Goal: Task Accomplishment & Management: Manage account settings

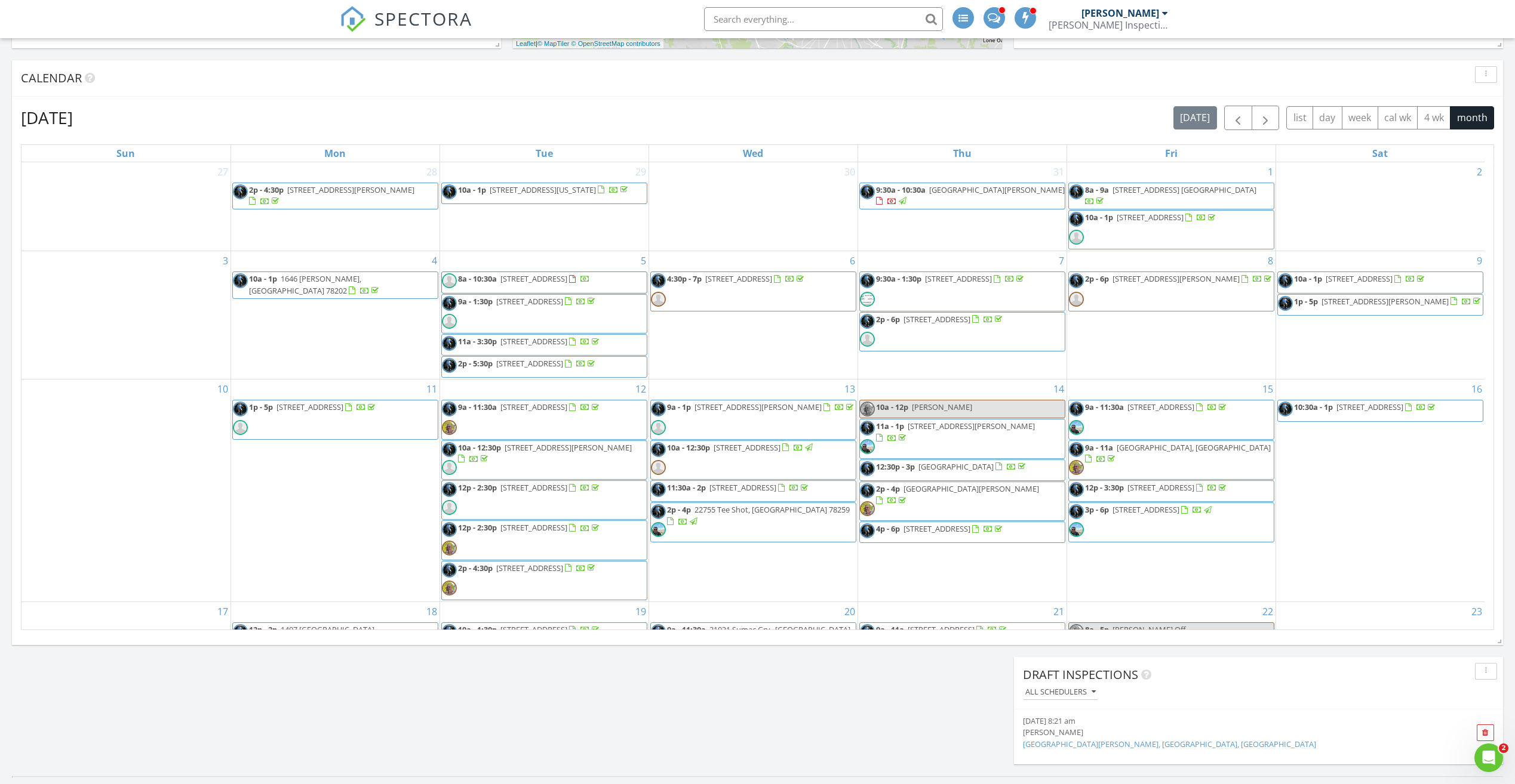
scroll to position [1105, 1534]
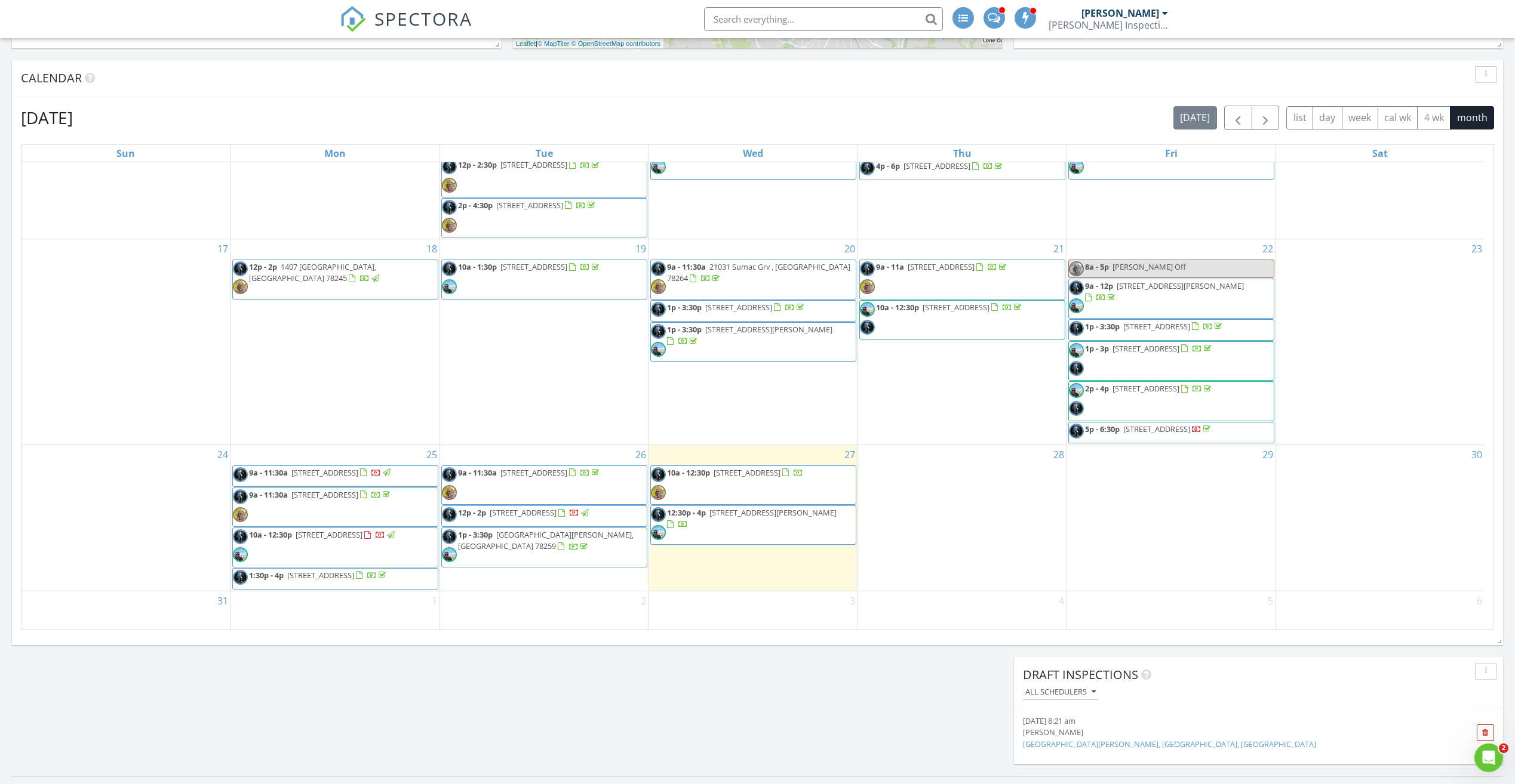
click at [780, 468] on span "11131 Pomona Park, San Antonio 78249" at bounding box center [747, 473] width 67 height 11
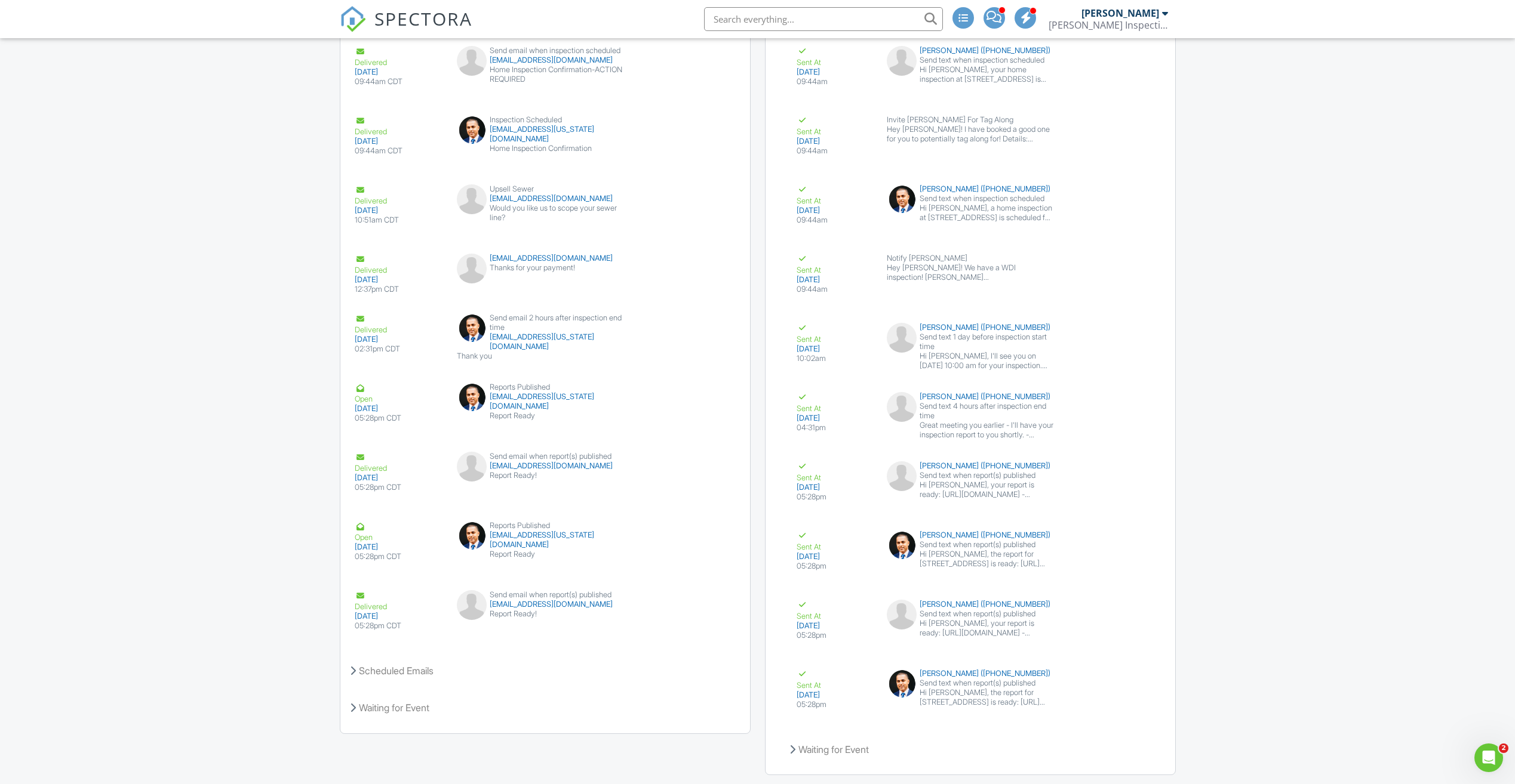
scroll to position [1552, 0]
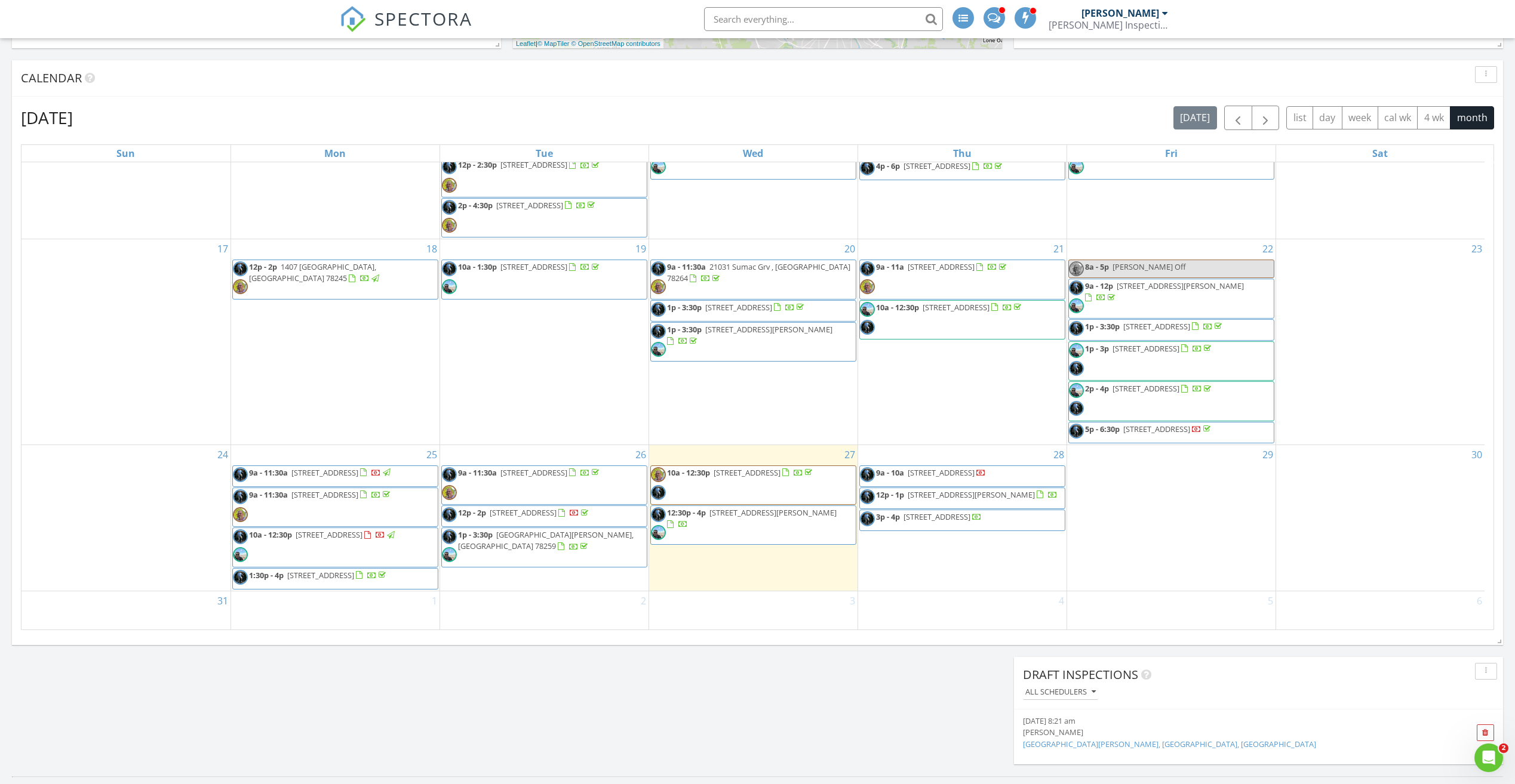
scroll to position [402, 0]
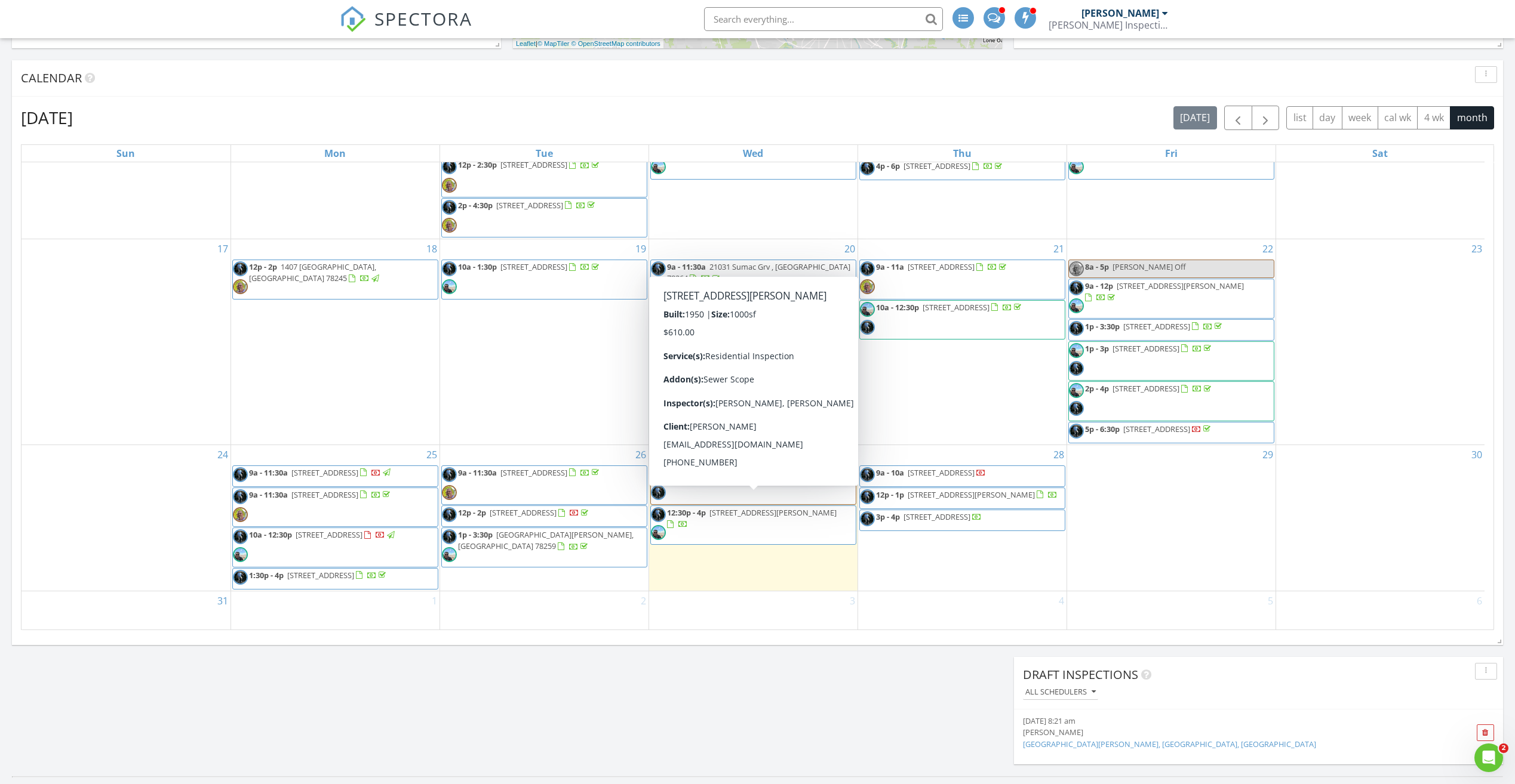
click at [741, 507] on span "1327 Bailey Ave, San Antonio 78210" at bounding box center [774, 512] width 128 height 11
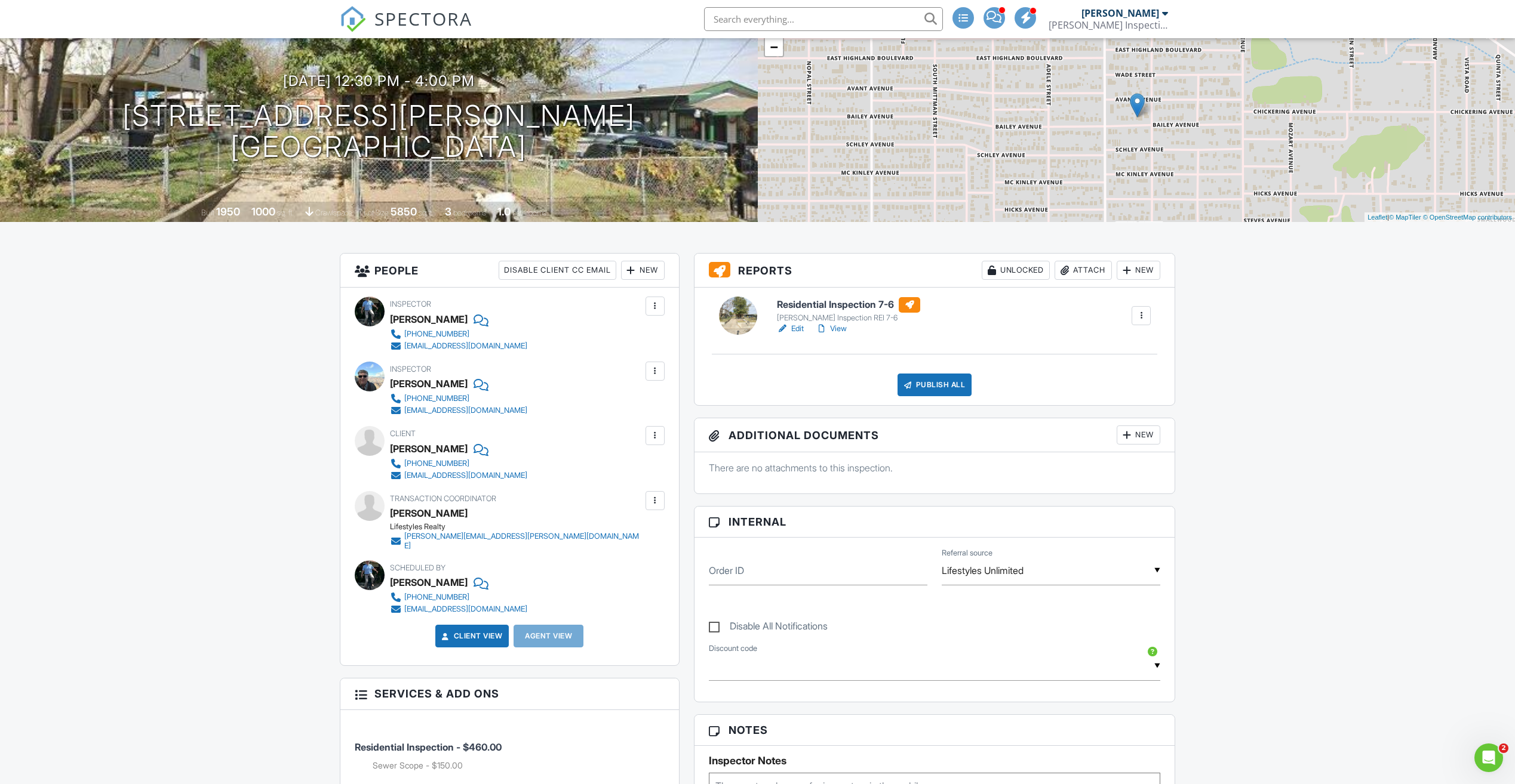
scroll to position [89, 0]
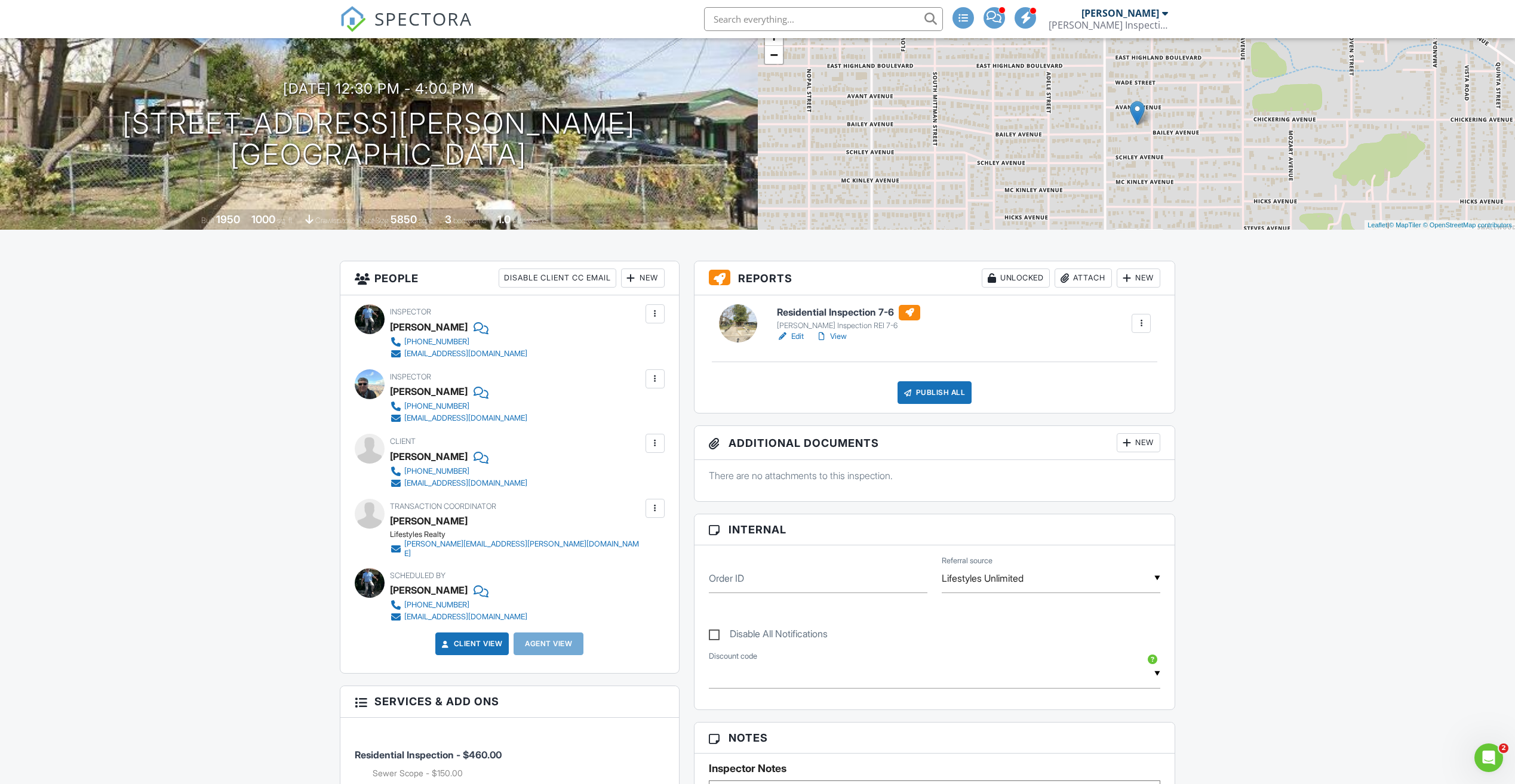
click at [835, 334] on link "View" at bounding box center [831, 336] width 31 height 12
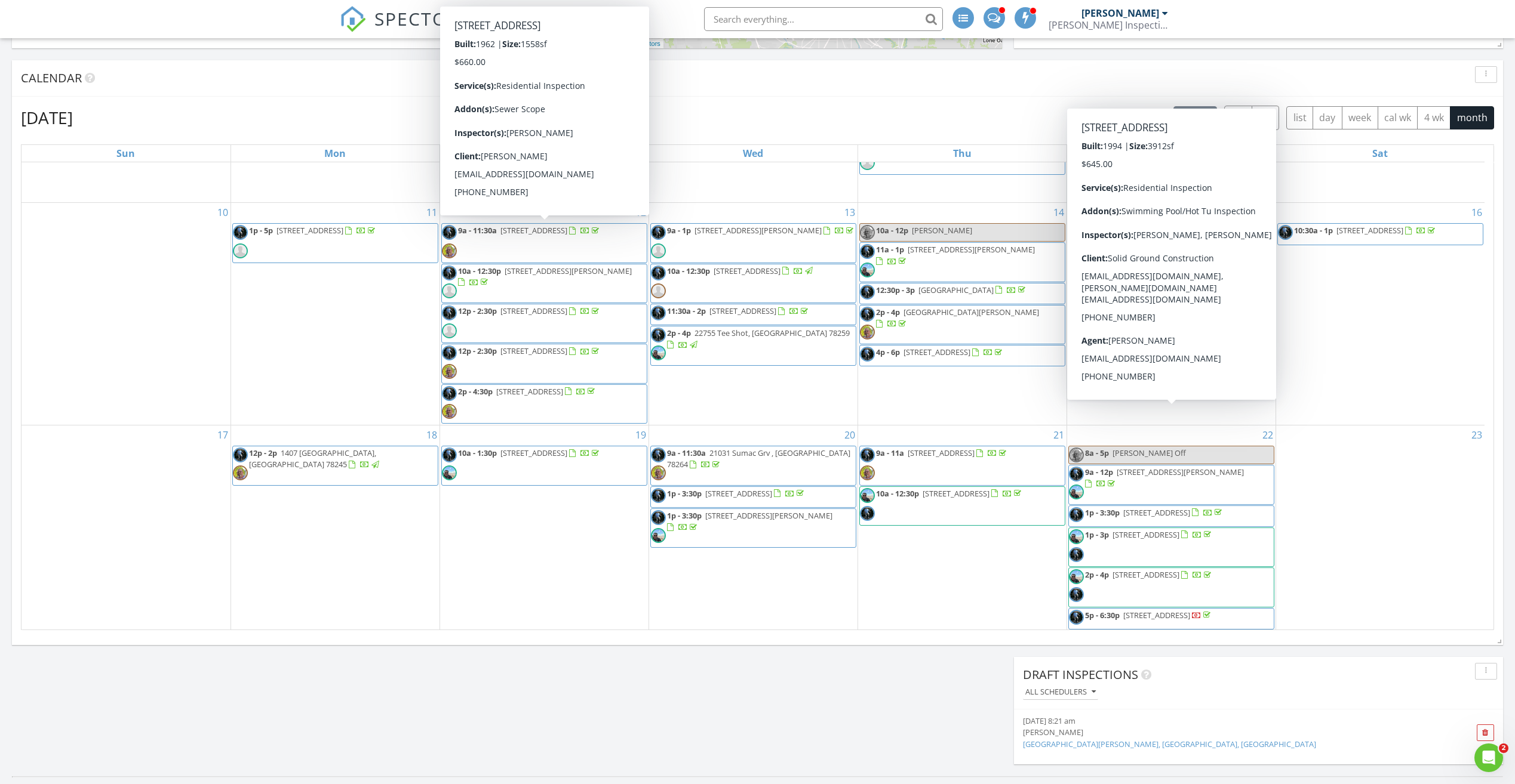
scroll to position [402, 0]
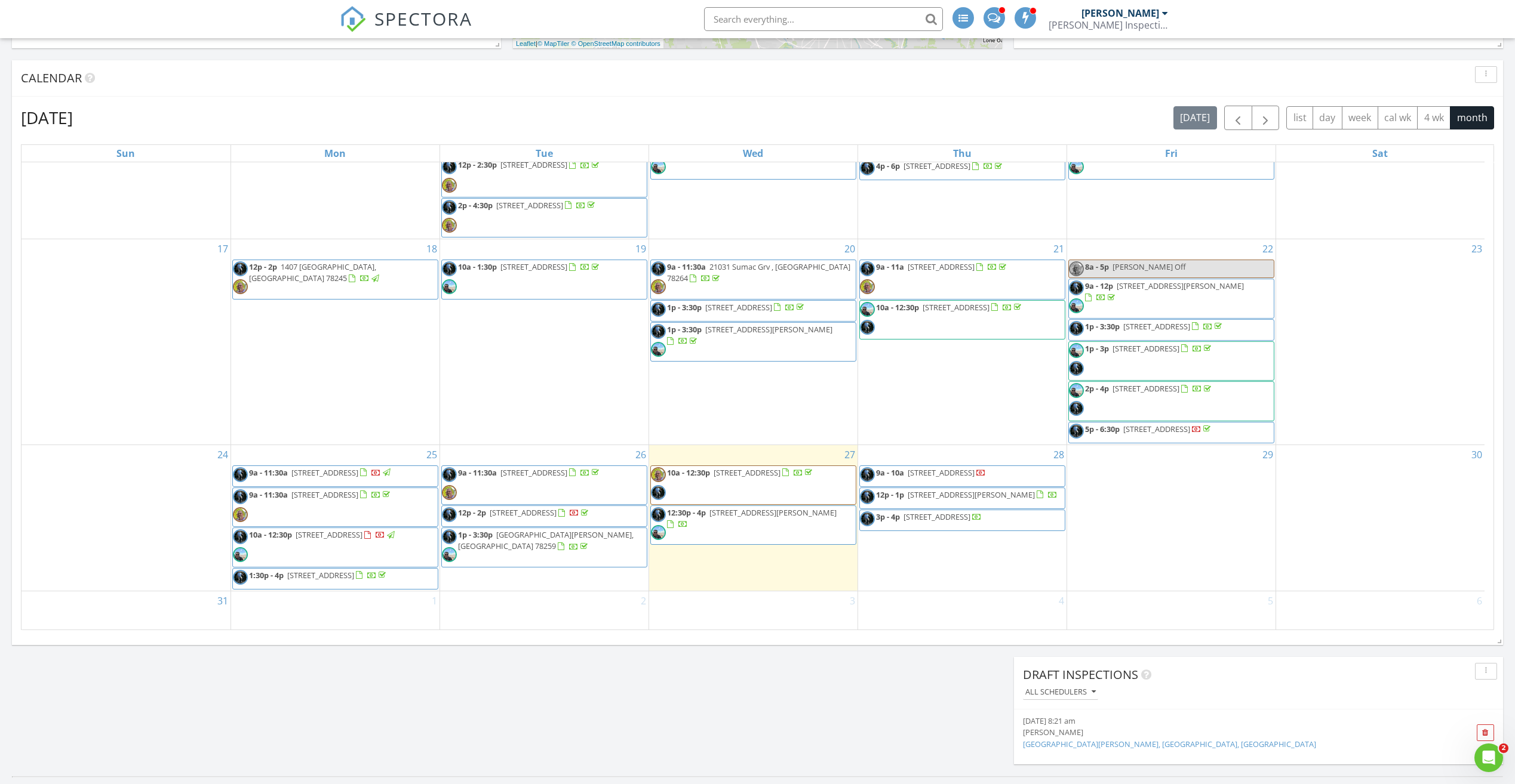
click at [347, 491] on span "[STREET_ADDRESS]" at bounding box center [325, 494] width 67 height 11
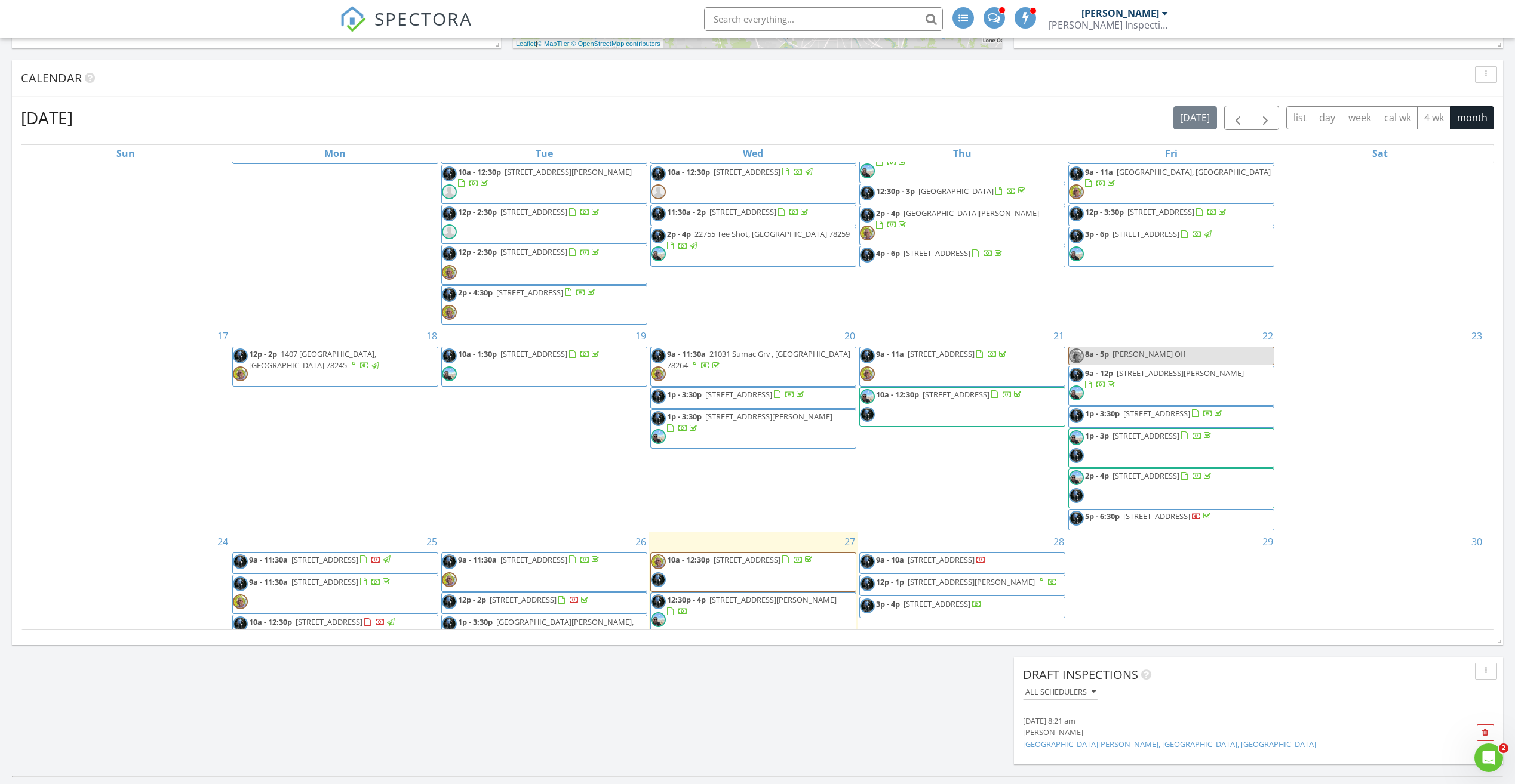
scroll to position [402, 0]
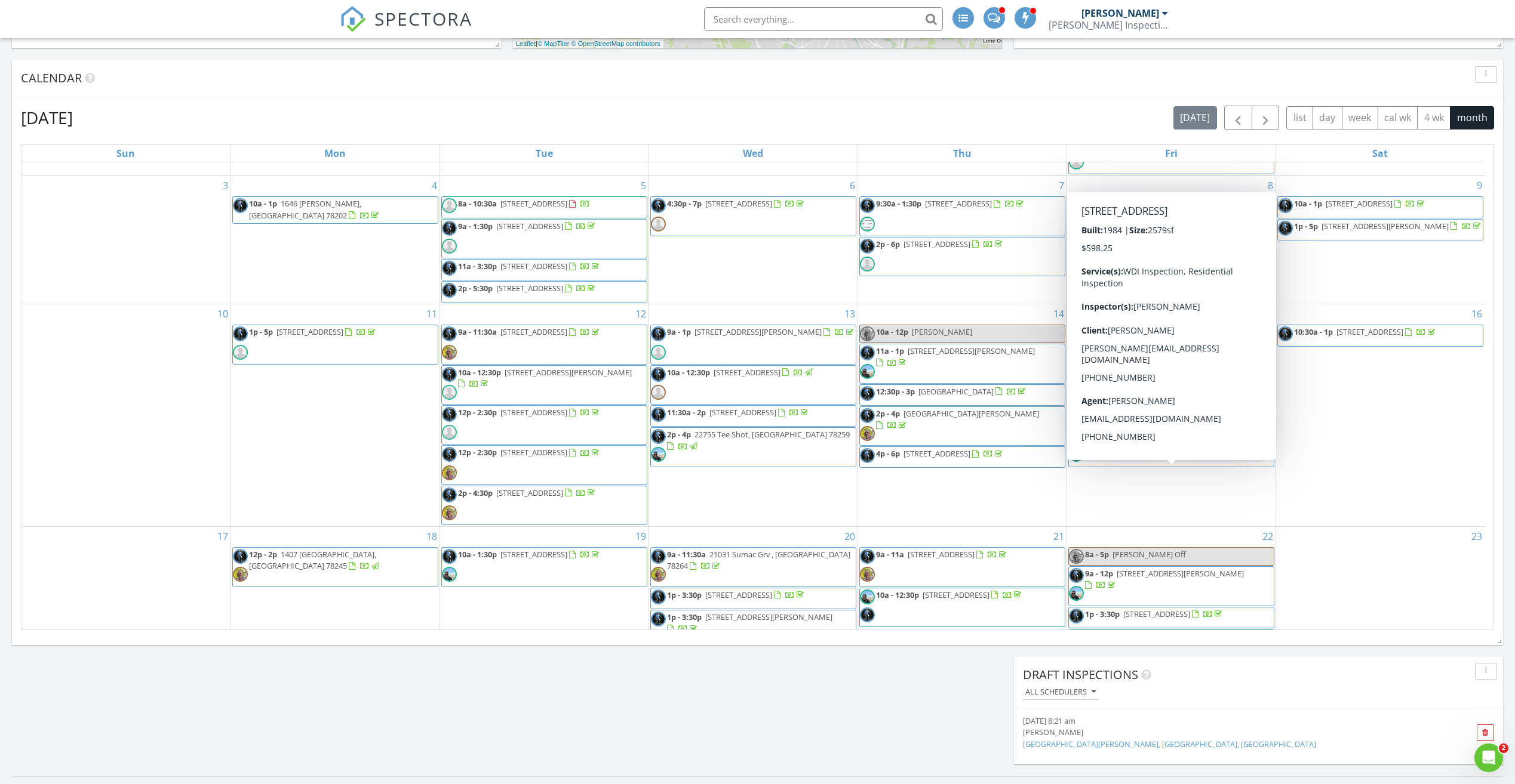
scroll to position [402, 0]
